Goal: Information Seeking & Learning: Learn about a topic

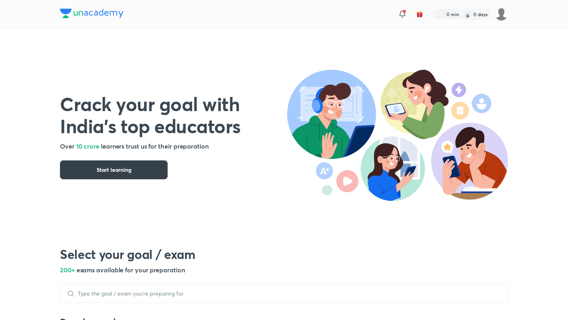
click at [127, 172] on span "Start learning" at bounding box center [114, 170] width 35 height 8
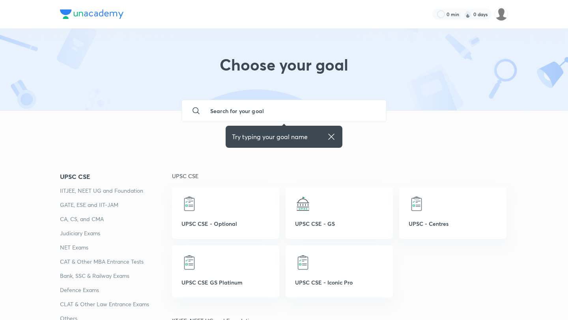
click at [242, 105] on input "text" at bounding box center [292, 110] width 176 height 21
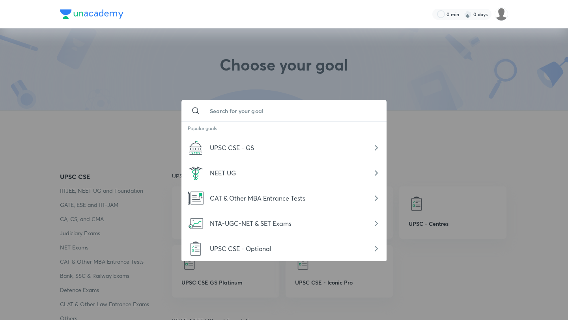
click at [142, 86] on div at bounding box center [284, 160] width 568 height 320
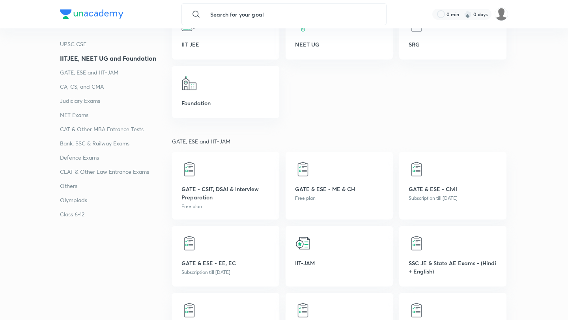
scroll to position [329, 0]
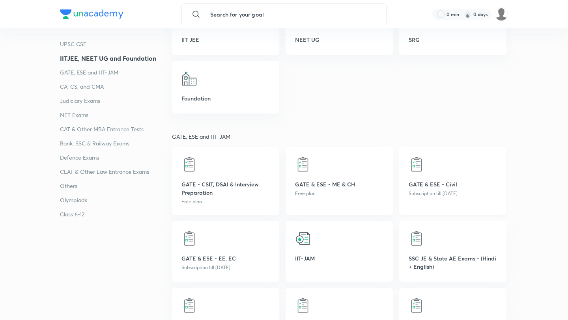
click at [456, 169] on div at bounding box center [453, 165] width 88 height 16
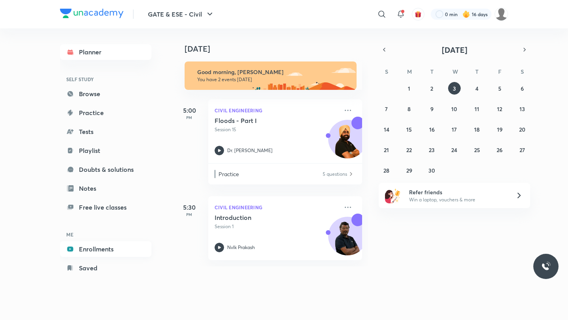
click at [101, 251] on link "Enrollments" at bounding box center [106, 249] width 92 height 16
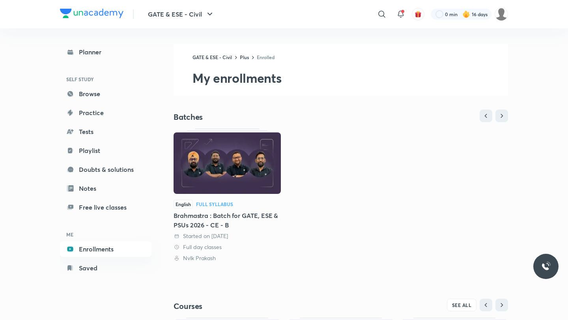
scroll to position [135, 0]
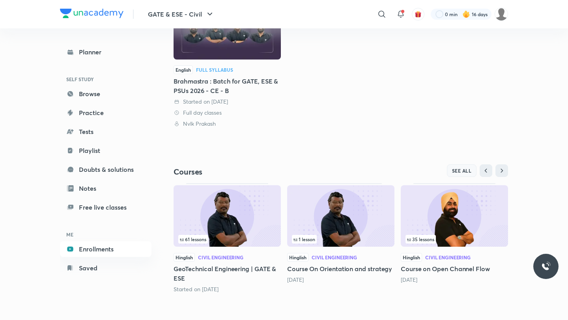
click at [451, 172] on button "SEE ALL" at bounding box center [462, 171] width 30 height 13
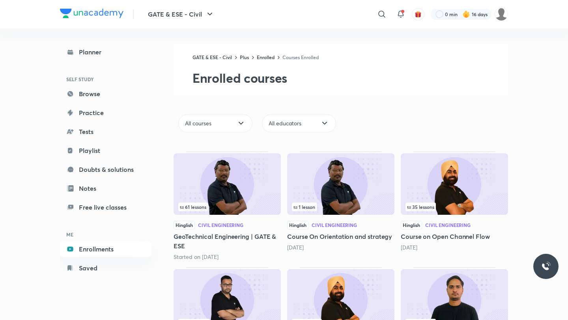
scroll to position [81, 0]
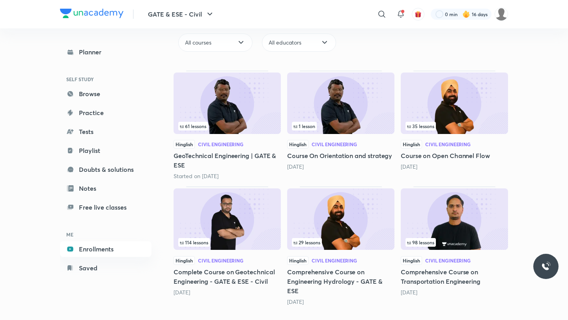
click at [456, 204] on img at bounding box center [454, 220] width 107 height 62
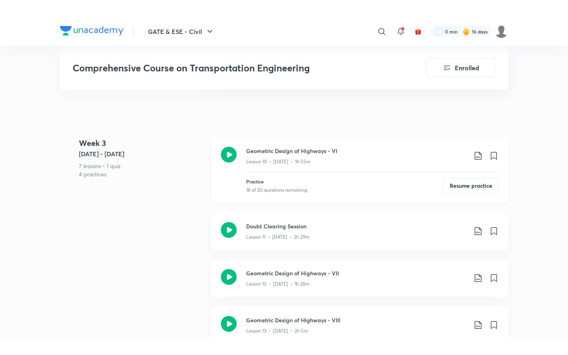
scroll to position [918, 0]
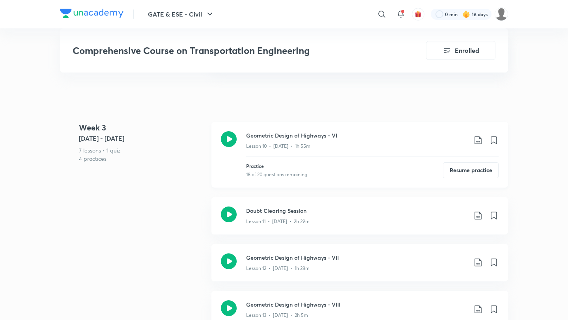
click at [314, 140] on div "Lesson 10 • [DATE] • 1h 55m" at bounding box center [356, 145] width 221 height 10
